Goal: Task Accomplishment & Management: Use online tool/utility

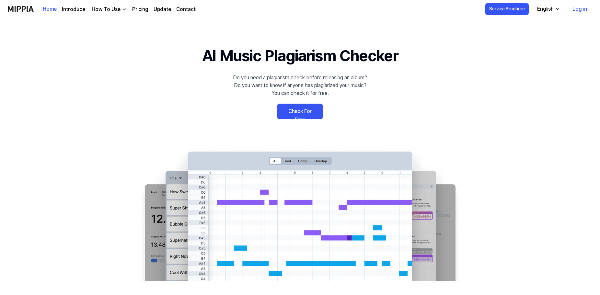
click at [302, 109] on link "Check For Free" at bounding box center [300, 112] width 45 height 16
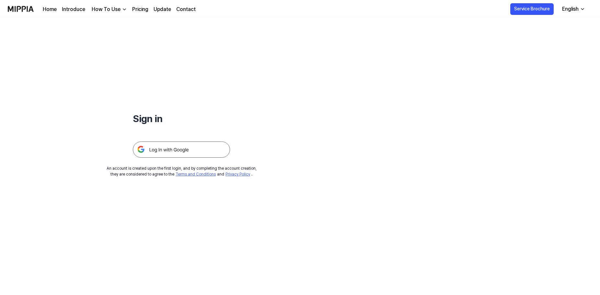
drag, startPoint x: 336, startPoint y: 159, endPoint x: 330, endPoint y: 158, distance: 6.2
click at [337, 159] on div "Sign in An account is created upon the first login, and by completing the accou…" at bounding box center [181, 97] width 363 height 159
click at [172, 150] on img at bounding box center [181, 150] width 97 height 16
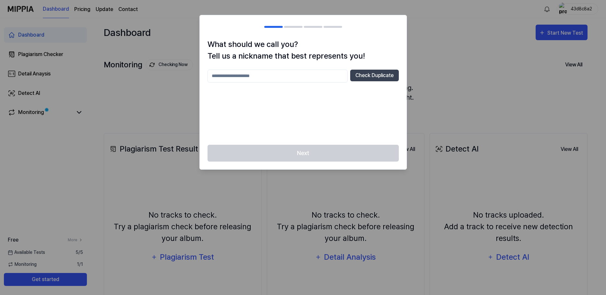
click at [242, 77] on input "text" at bounding box center [277, 76] width 140 height 13
type input "*"
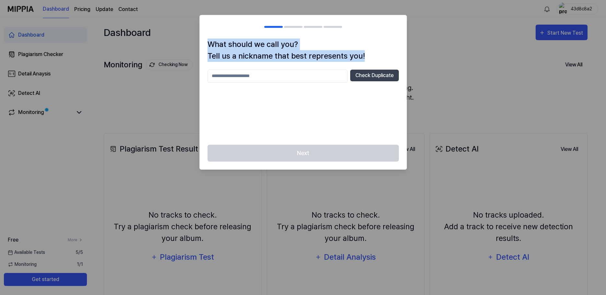
drag, startPoint x: 364, startPoint y: 56, endPoint x: 208, endPoint y: 41, distance: 156.9
click at [208, 41] on h1 "What should we call you? Tell us a nickname that best represents you!" at bounding box center [302, 50] width 191 height 23
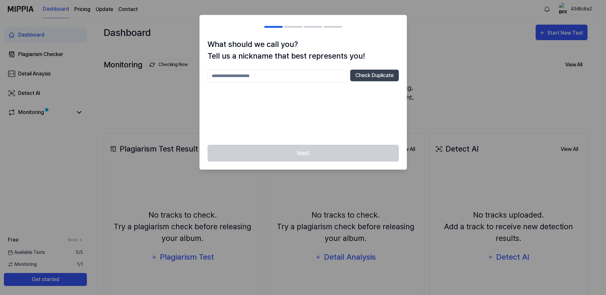
click at [0, 295] on div at bounding box center [0, 295] width 0 height 0
click at [220, 35] on h2 at bounding box center [303, 26] width 207 height 23
click at [471, 77] on div at bounding box center [303, 147] width 606 height 295
click at [248, 77] on input "text" at bounding box center [277, 76] width 140 height 13
type input "*"
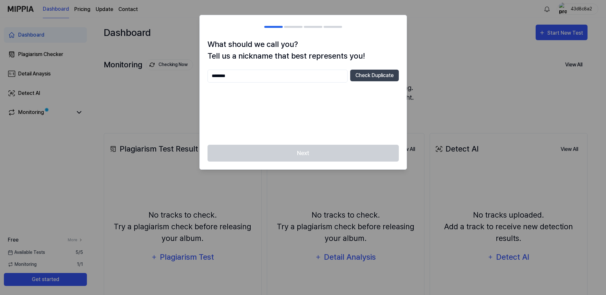
type input "********"
click at [294, 155] on div "Next" at bounding box center [303, 157] width 207 height 25
click at [270, 74] on input "********" at bounding box center [277, 76] width 140 height 13
click at [379, 77] on button "Check Duplicate" at bounding box center [374, 76] width 49 height 12
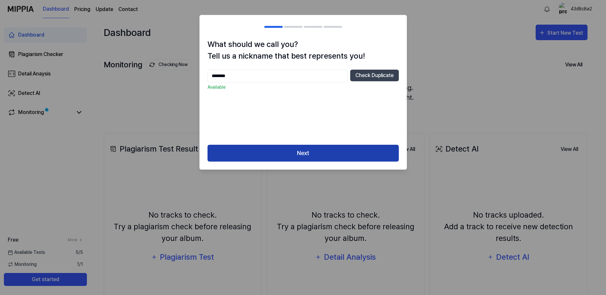
click at [311, 151] on button "Next" at bounding box center [302, 153] width 191 height 17
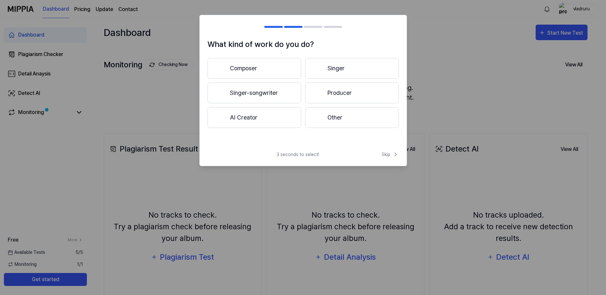
click at [333, 113] on button "Other" at bounding box center [352, 117] width 94 height 21
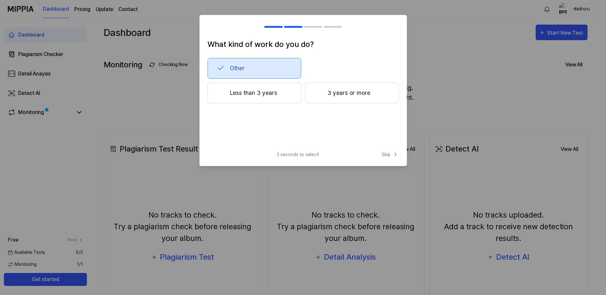
click at [264, 91] on button "Less than 3 years" at bounding box center [254, 93] width 94 height 21
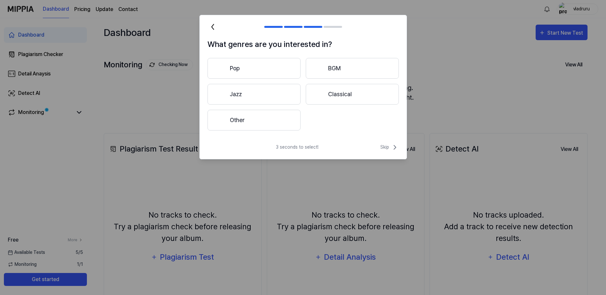
click at [270, 127] on button "Other" at bounding box center [253, 120] width 93 height 21
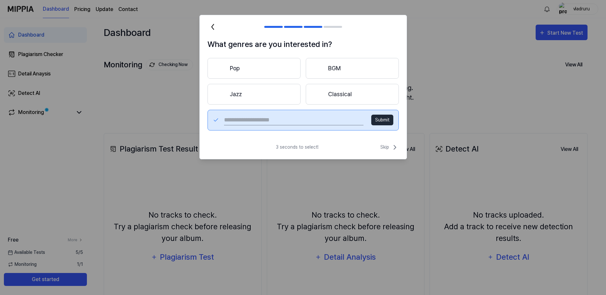
click at [282, 121] on input "text" at bounding box center [293, 120] width 139 height 10
type input "*"
type input "*****"
click at [387, 122] on button "Submit" at bounding box center [382, 120] width 22 height 11
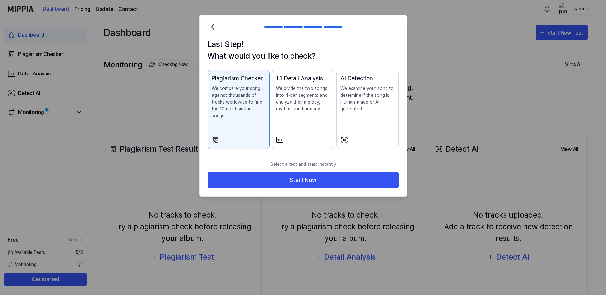
click at [317, 54] on h1 "Last Step! What would you like to check?" at bounding box center [302, 50] width 191 height 23
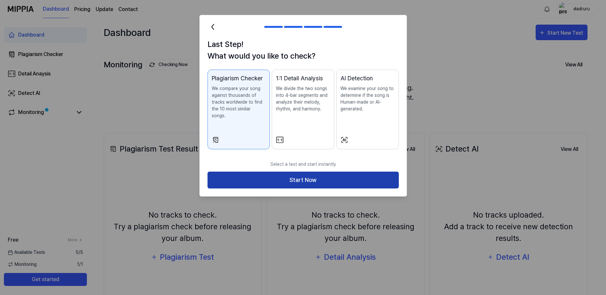
click at [319, 173] on button "Start Now" at bounding box center [302, 180] width 191 height 17
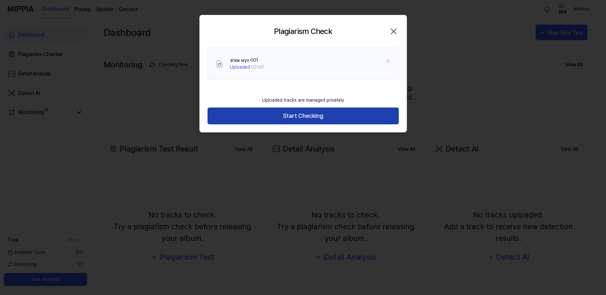
click at [310, 114] on button "Start Checking" at bounding box center [302, 116] width 191 height 17
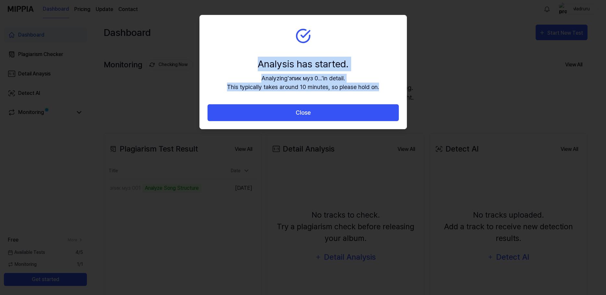
drag, startPoint x: 378, startPoint y: 86, endPoint x: 252, endPoint y: 63, distance: 128.5
click at [252, 63] on section "Analysis has started. Analyzing ' эпик муз 0... ' in detail. This typically tak…" at bounding box center [303, 59] width 207 height 89
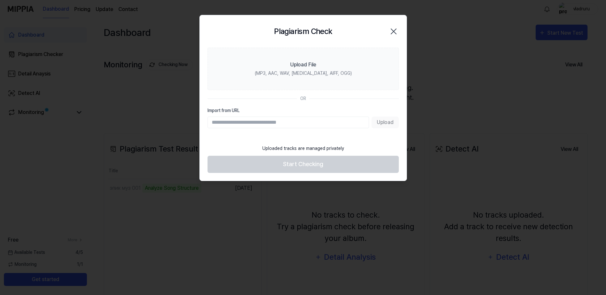
click at [0, 295] on div at bounding box center [0, 295] width 0 height 0
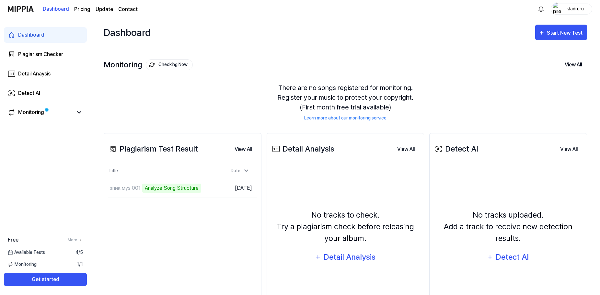
click at [301, 43] on div "Dashboard Start New Test" at bounding box center [346, 32] width 484 height 29
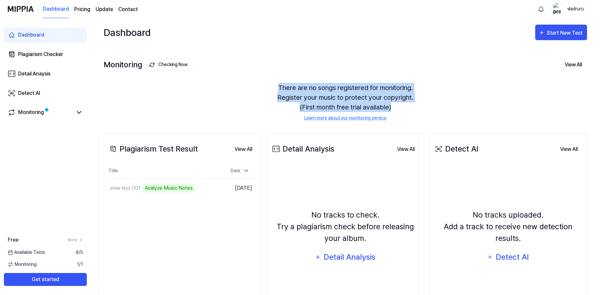
drag, startPoint x: 392, startPoint y: 107, endPoint x: 279, endPoint y: 87, distance: 114.0
click at [279, 87] on div "There are no songs registered for monitoring. Register your music to protect yo…" at bounding box center [346, 102] width 484 height 54
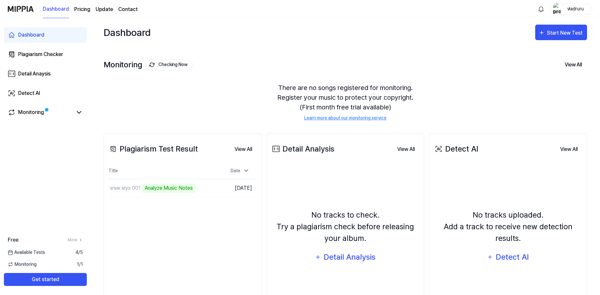
click at [0, 295] on div at bounding box center [0, 295] width 0 height 0
click at [202, 101] on div "There are no songs registered for monitoring. Register your music to protect yo…" at bounding box center [346, 102] width 484 height 54
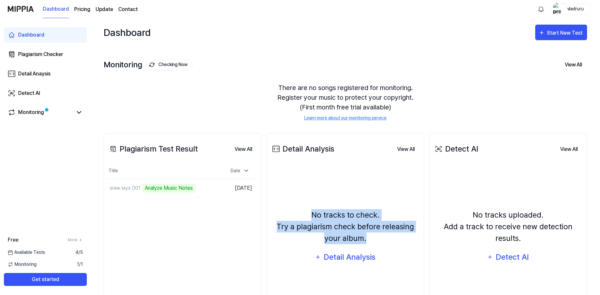
drag, startPoint x: 368, startPoint y: 240, endPoint x: 313, endPoint y: 215, distance: 60.5
click at [313, 215] on div "No tracks to check. Try a plagiarism check before releasing your album." at bounding box center [345, 226] width 149 height 35
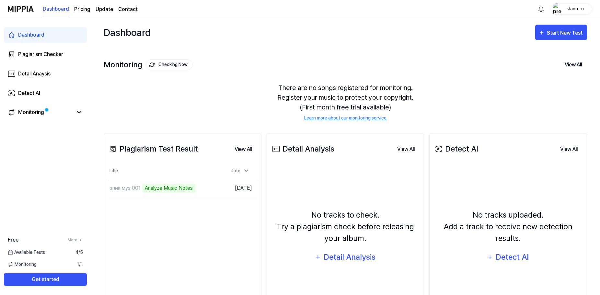
click at [0, 295] on div at bounding box center [0, 295] width 0 height 0
click at [325, 176] on div "No tracks to check. Try a plagiarism check before releasing your album. Detail …" at bounding box center [345, 237] width 149 height 137
click at [314, 32] on div "Dashboard Start New Test" at bounding box center [346, 32] width 484 height 29
click at [198, 188] on td "эпик муз 001 Analyze Music Notes Go to Results" at bounding box center [164, 188] width 112 height 18
click at [149, 186] on div "Analyze Music Notes" at bounding box center [155, 188] width 53 height 9
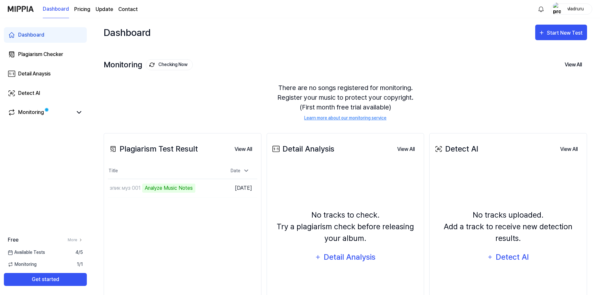
click at [168, 230] on div "Plagiarism Test Result View All Plagiarism Test Result Title Date эпик муз 001 …" at bounding box center [183, 232] width 158 height 199
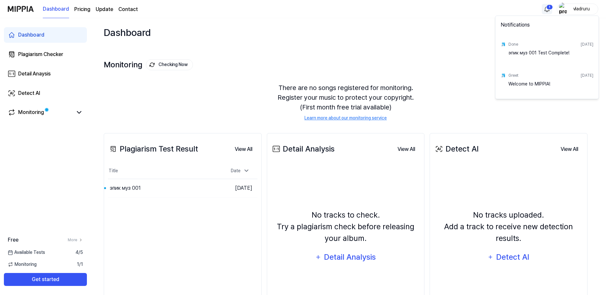
click at [543, 10] on html "Dashboard Pricing Update Contact 1 vladruru Dashboard Plagiarism Checker Detail…" at bounding box center [303, 147] width 606 height 295
click at [356, 55] on html "Dashboard Pricing Update Contact vladruru Dashboard Plagiarism Checker Detail A…" at bounding box center [303, 147] width 606 height 295
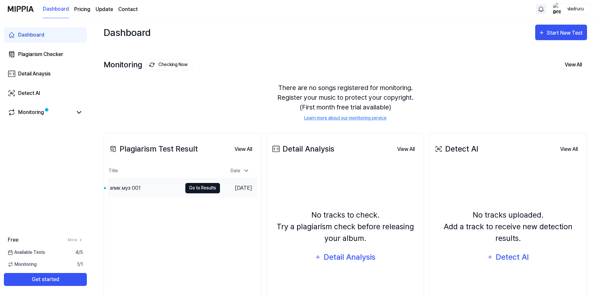
click at [196, 188] on button "Go to Results" at bounding box center [202, 188] width 35 height 10
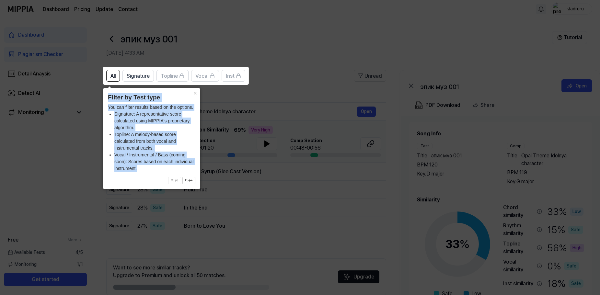
drag, startPoint x: 138, startPoint y: 170, endPoint x: 106, endPoint y: 95, distance: 81.7
click at [106, 95] on div "× Filter by Test type You can filter results based on the options. Signature: A…" at bounding box center [151, 138] width 97 height 101
copy div "Filter by Test type You can filter results based on the options. Signature: A r…"
click at [135, 75] on span "Signature" at bounding box center [138, 76] width 23 height 8
click at [115, 77] on span "All" at bounding box center [113, 76] width 5 height 8
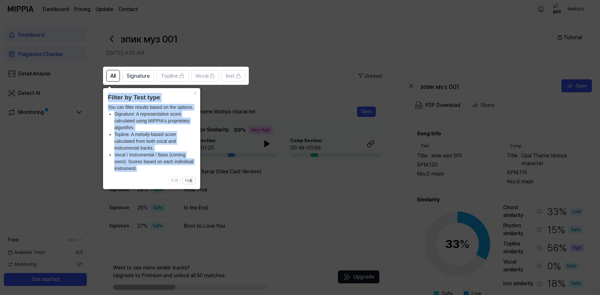
click at [317, 139] on icon at bounding box center [303, 147] width 606 height 295
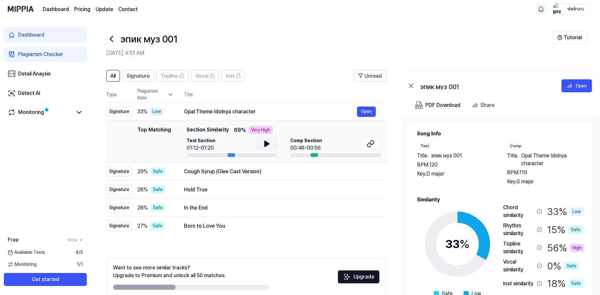
click at [265, 144] on icon at bounding box center [267, 144] width 5 height 6
click at [266, 143] on icon at bounding box center [267, 144] width 5 height 6
drag, startPoint x: 256, startPoint y: 112, endPoint x: 281, endPoint y: 123, distance: 27.0
click at [281, 123] on tbody "Signature 33 % Low Opal Theme Idolnya character Open Top Matching Top Matching …" at bounding box center [246, 169] width 280 height 133
click at [173, 133] on div "Top Matching Top Matching Section Similarity 69 % Very High Test Section 01:12-…" at bounding box center [247, 141] width 270 height 31
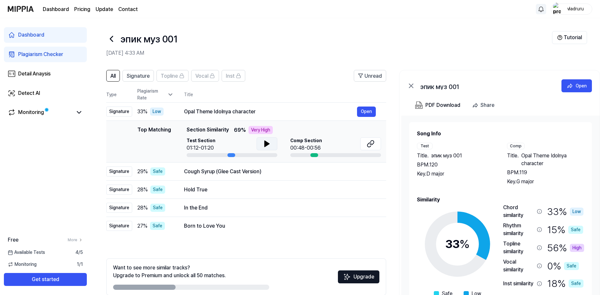
drag, startPoint x: 138, startPoint y: 129, endPoint x: 174, endPoint y: 132, distance: 36.1
click at [174, 132] on div "Top Matching Top Matching Section Similarity 69 % Very High Test Section 01:12-…" at bounding box center [247, 141] width 270 height 31
drag, startPoint x: 315, startPoint y: 156, endPoint x: 328, endPoint y: 156, distance: 13.0
click at [328, 156] on div at bounding box center [335, 155] width 91 height 4
click at [329, 155] on div at bounding box center [335, 155] width 91 height 4
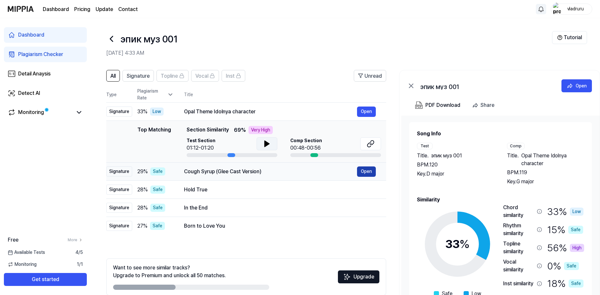
click at [369, 172] on button "Open" at bounding box center [366, 172] width 19 height 10
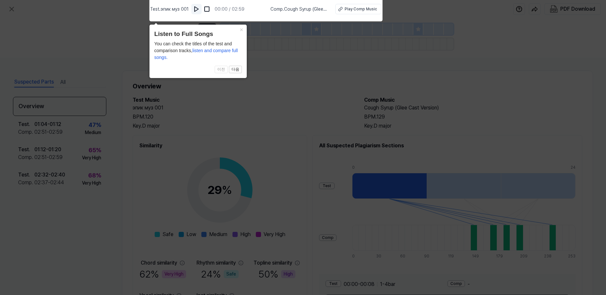
click at [198, 10] on img at bounding box center [196, 9] width 6 height 6
click at [210, 9] on img at bounding box center [207, 9] width 6 height 6
click at [510, 76] on icon at bounding box center [303, 146] width 606 height 299
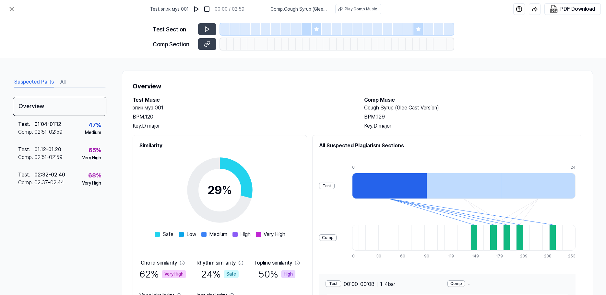
scroll to position [50, 0]
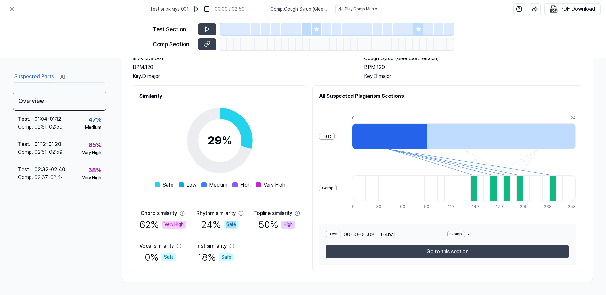
drag, startPoint x: 237, startPoint y: 225, endPoint x: 228, endPoint y: 225, distance: 9.1
click at [228, 225] on div "Safe" at bounding box center [231, 225] width 15 height 8
click at [0, 295] on div at bounding box center [0, 295] width 0 height 0
click at [280, 107] on div "29 % Safe Low Medium High Very High" at bounding box center [220, 144] width 131 height 89
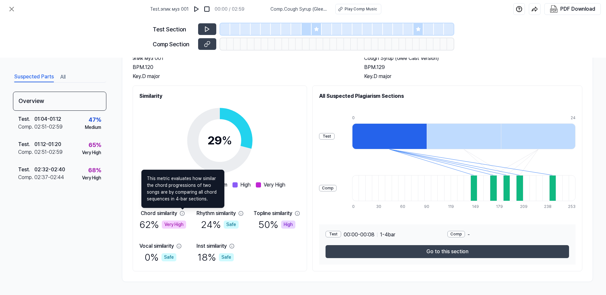
click at [182, 214] on icon at bounding box center [182, 213] width 5 height 5
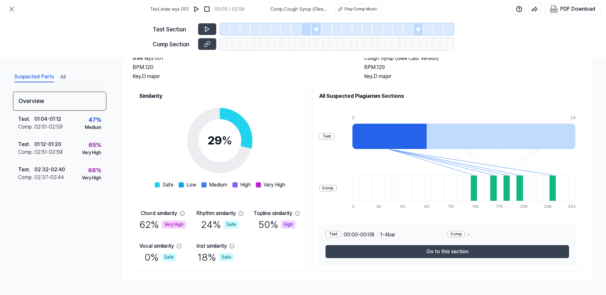
scroll to position [0, 0]
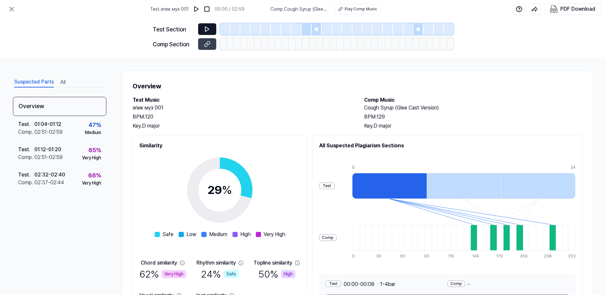
click at [204, 29] on icon at bounding box center [207, 29] width 6 height 6
click at [207, 30] on icon at bounding box center [207, 29] width 6 height 6
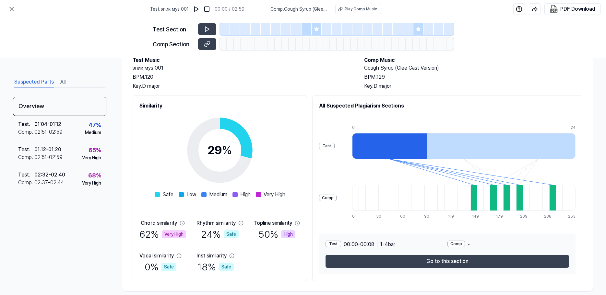
scroll to position [50, 0]
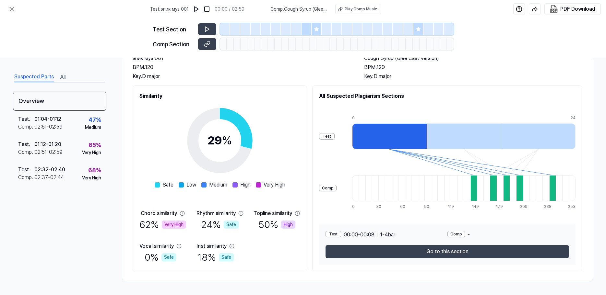
click at [150, 227] on div "62 % Very High" at bounding box center [162, 225] width 47 height 15
click at [173, 227] on div "Very High" at bounding box center [174, 225] width 24 height 8
click at [55, 139] on div "Test . 01:12 - 01:20 Comp . 02:51 - 02:59 65 % Very High" at bounding box center [59, 148] width 93 height 25
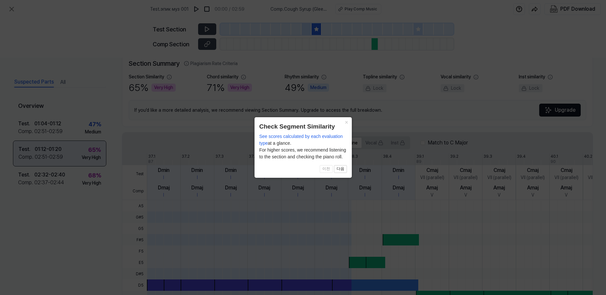
scroll to position [149, 0]
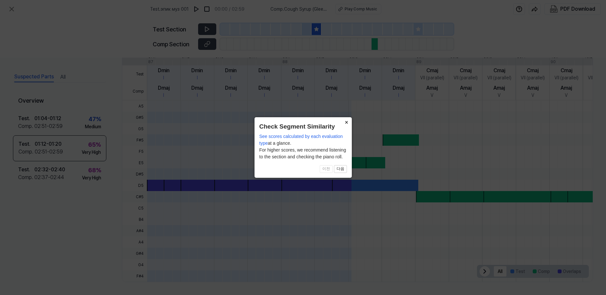
click at [347, 122] on button "×" at bounding box center [346, 121] width 10 height 9
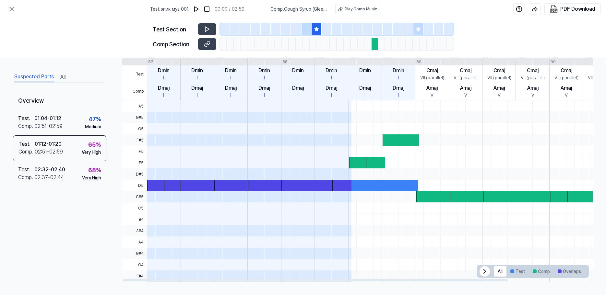
click at [235, 179] on span at bounding box center [232, 174] width 36 height 11
click at [231, 185] on div at bounding box center [232, 185] width 36 height 11
click at [204, 29] on icon at bounding box center [207, 29] width 6 height 6
click at [244, 187] on div at bounding box center [232, 185] width 36 height 11
click at [317, 186] on div at bounding box center [307, 185] width 53 height 11
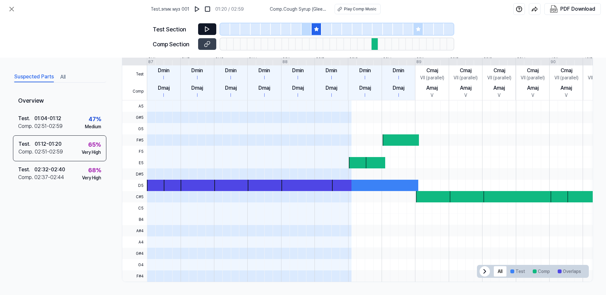
click at [206, 29] on icon at bounding box center [207, 29] width 6 height 6
click at [226, 144] on span at bounding box center [232, 140] width 36 height 11
click at [223, 186] on div at bounding box center [232, 185] width 36 height 11
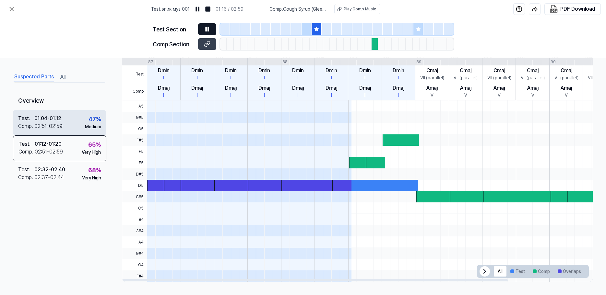
click at [57, 125] on div "02:51 - 02:59" at bounding box center [48, 127] width 28 height 8
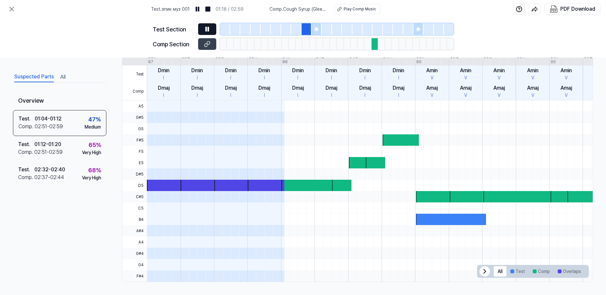
click at [203, 24] on button at bounding box center [207, 29] width 18 height 12
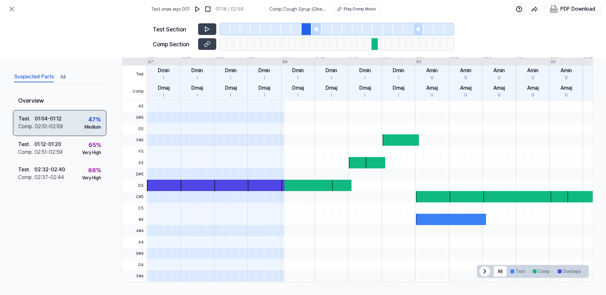
click at [65, 122] on div "Test . 01:04 - 01:12 Comp . 02:51 - 02:59 47 % Medium" at bounding box center [59, 123] width 93 height 26
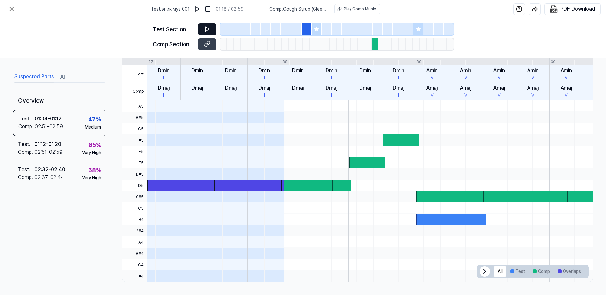
click at [209, 30] on icon at bounding box center [207, 29] width 6 height 6
click at [66, 177] on div "Test . 02:32 - 02:40 Comp . 02:37 - 02:44 68 % Very High" at bounding box center [59, 173] width 93 height 25
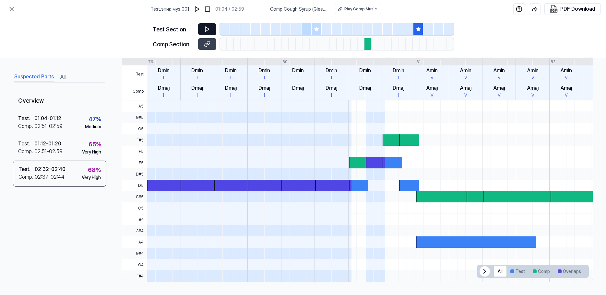
click at [206, 33] on button at bounding box center [207, 29] width 18 height 12
click at [207, 30] on icon at bounding box center [207, 29] width 4 height 5
